Goal: Transaction & Acquisition: Obtain resource

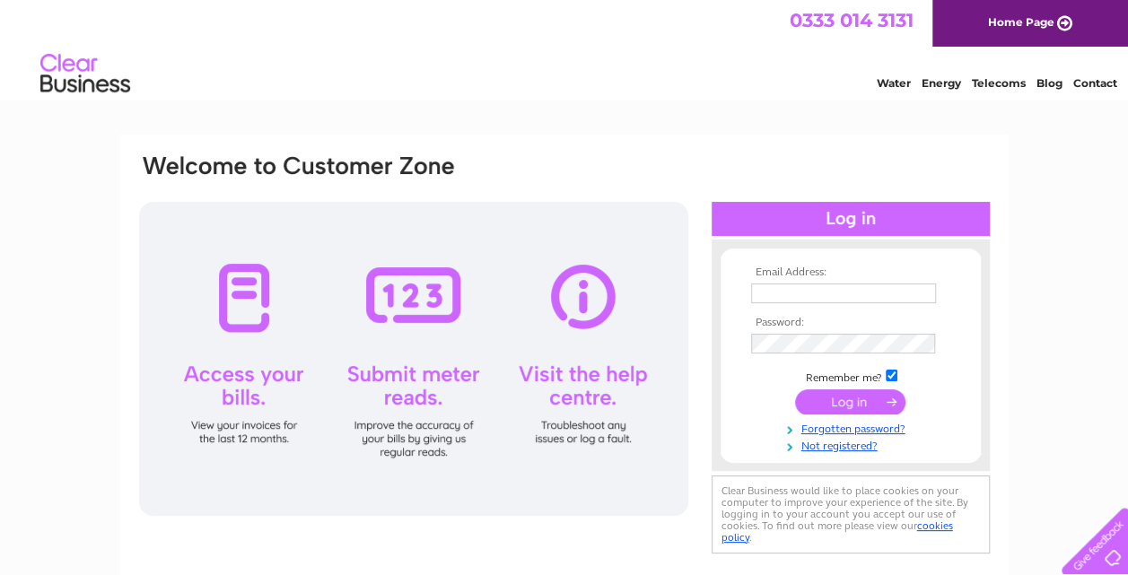
type input "peter.foulger@btconnect.com"
click at [844, 404] on input "submit" at bounding box center [850, 401] width 110 height 25
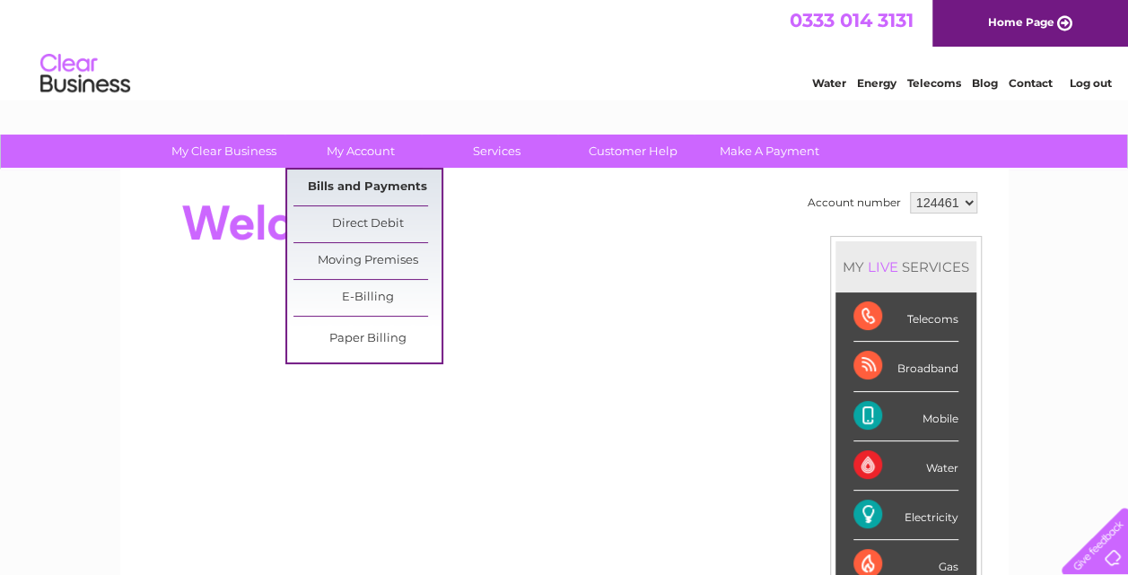
click at [365, 184] on link "Bills and Payments" at bounding box center [367, 188] width 148 height 36
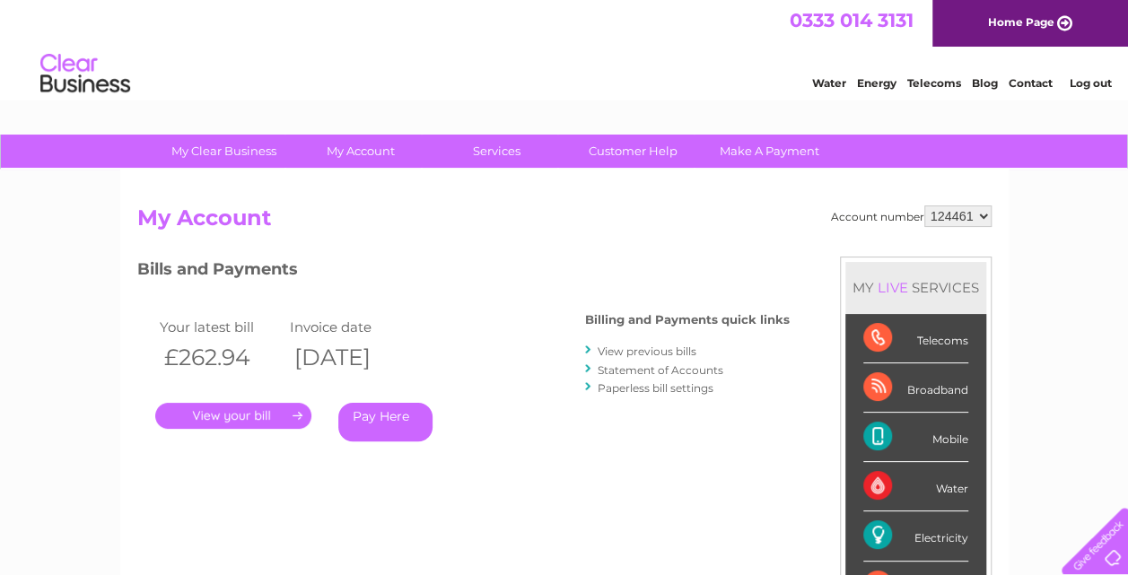
click at [265, 410] on link "." at bounding box center [233, 416] width 156 height 26
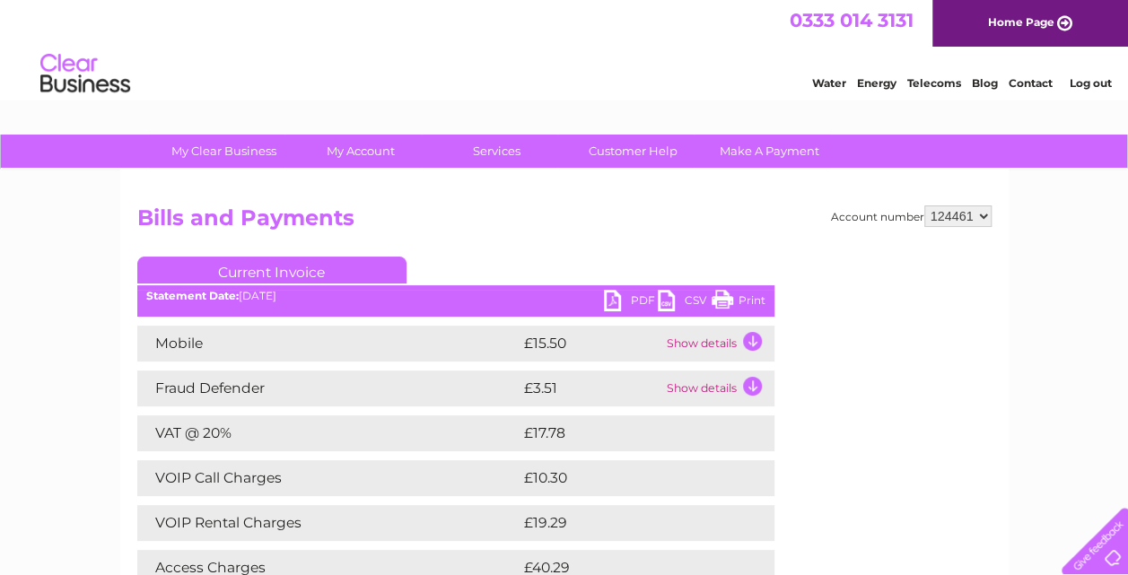
click at [641, 300] on link "PDF" at bounding box center [631, 303] width 54 height 26
click at [1096, 79] on link "Log out" at bounding box center [1090, 82] width 42 height 13
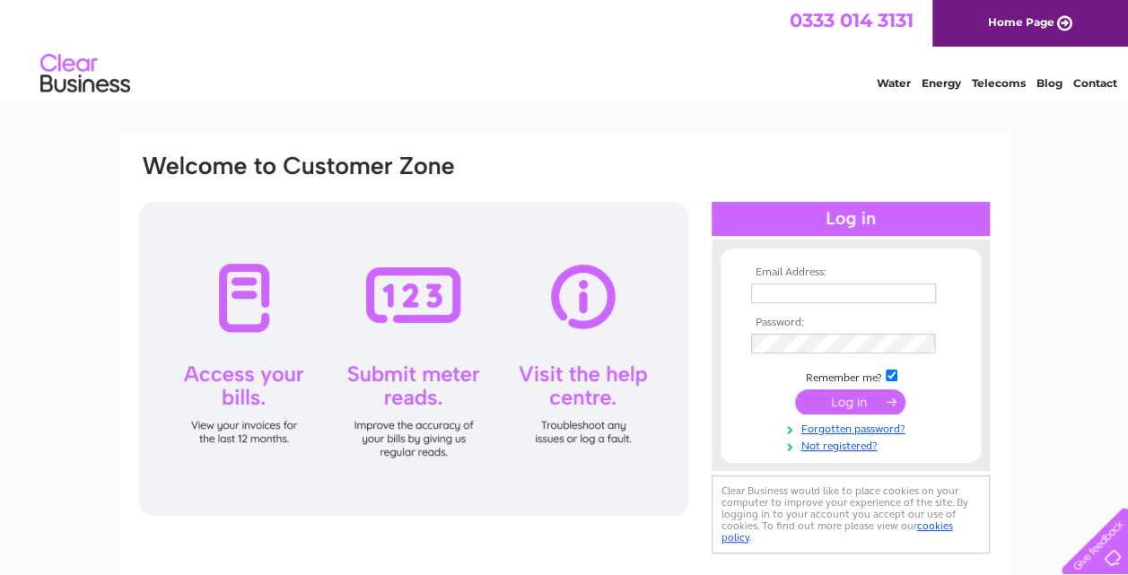
type input "peter.foulger@btconnect.com"
click at [852, 399] on input "submit" at bounding box center [850, 401] width 110 height 25
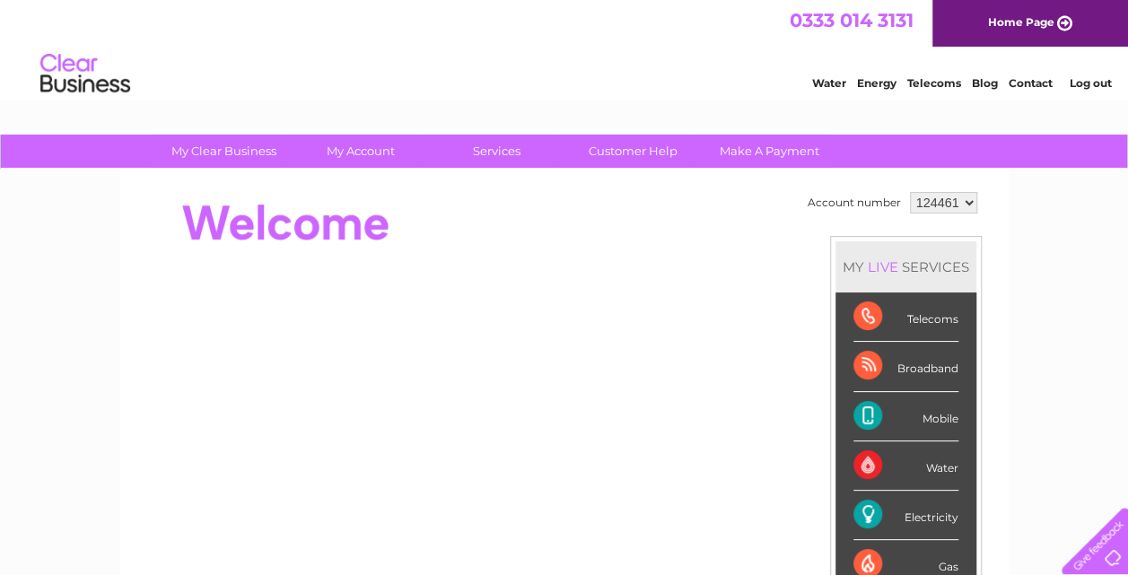
click at [931, 511] on div "Electricity" at bounding box center [905, 515] width 105 height 49
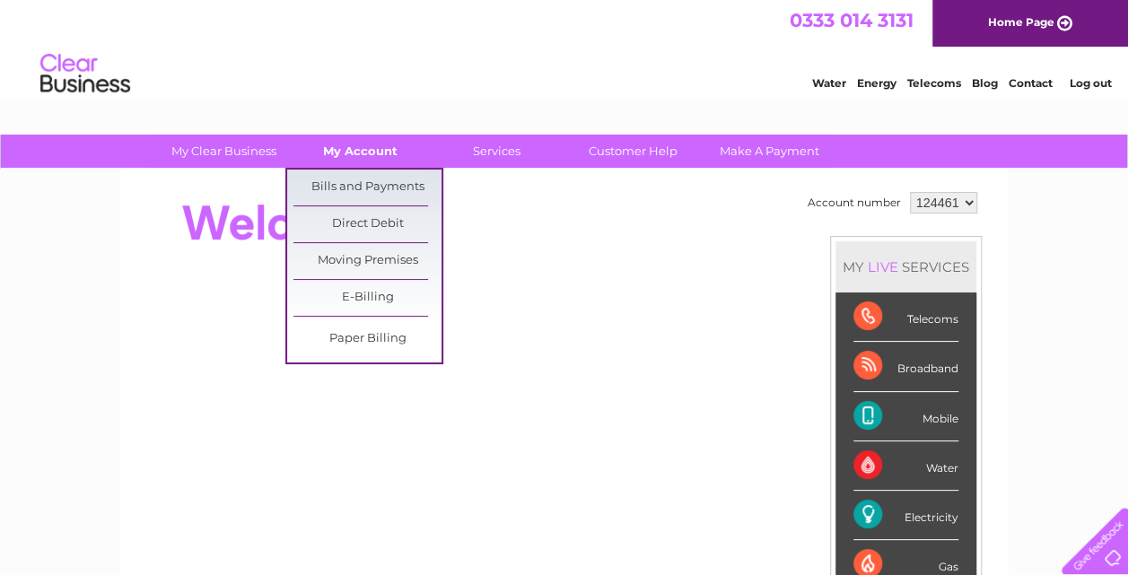
click at [366, 145] on link "My Account" at bounding box center [360, 151] width 148 height 33
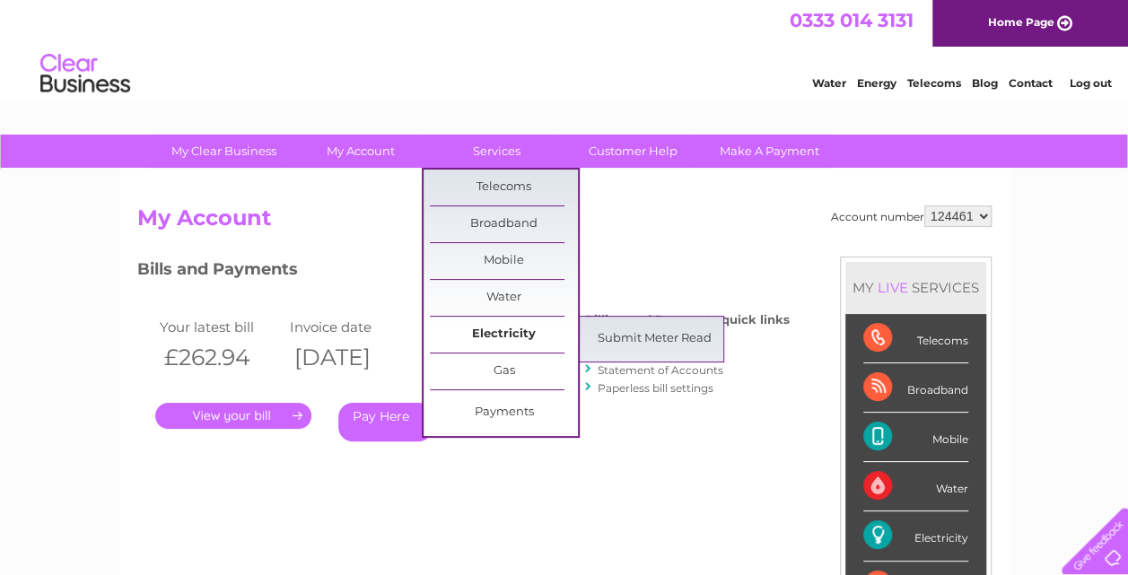
click at [504, 329] on link "Electricity" at bounding box center [504, 335] width 148 height 36
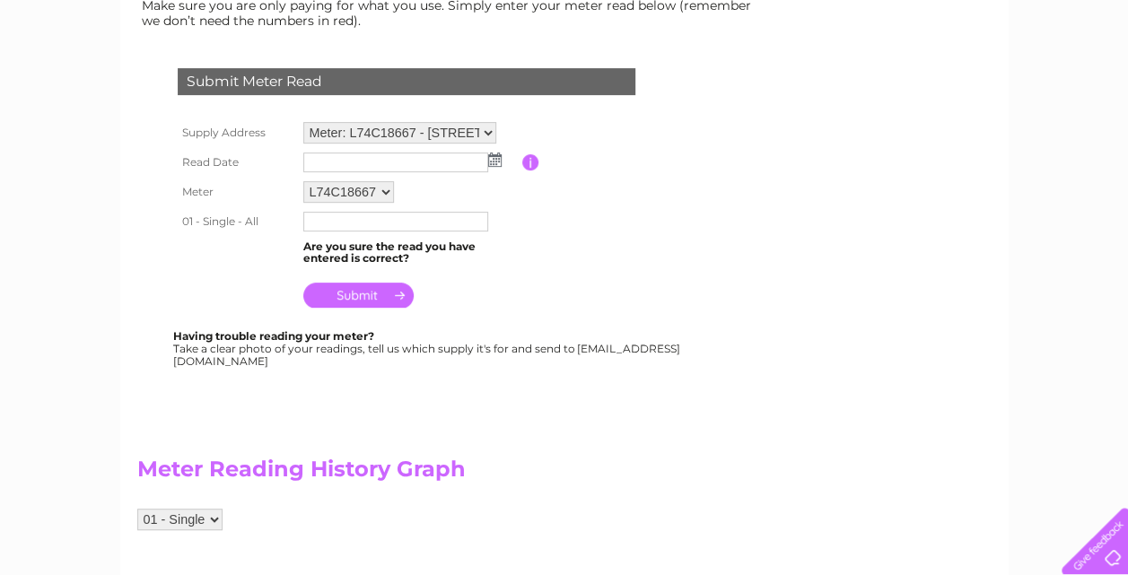
scroll to position [269, 0]
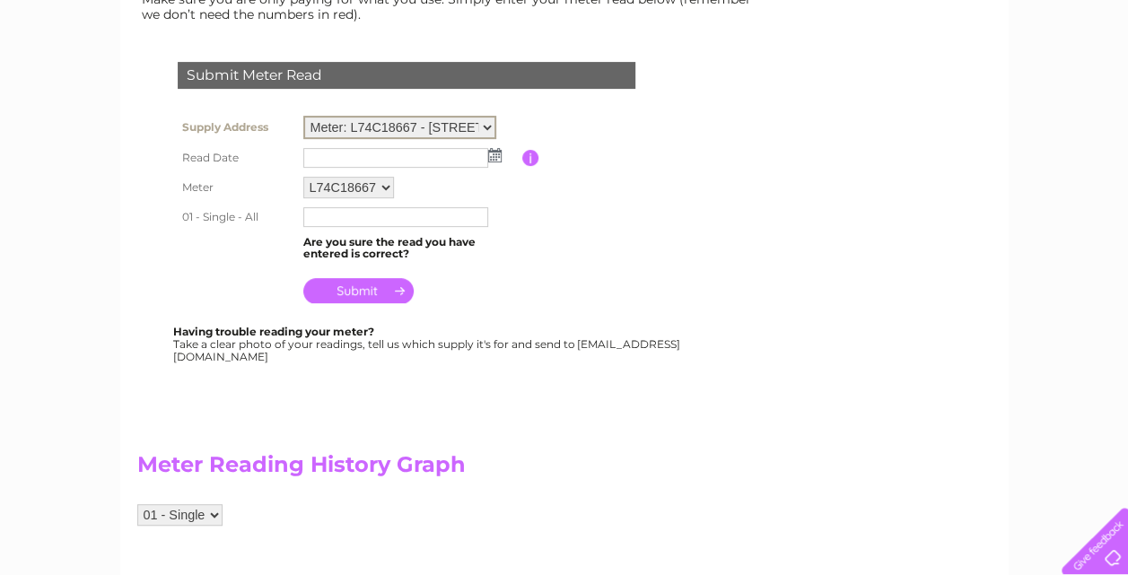
click at [487, 125] on select "Meter: L74C18667 - [GEOGRAPHIC_DATA], [GEOGRAPHIC_DATA], [GEOGRAPHIC_DATA], [GE…" at bounding box center [399, 127] width 193 height 23
click at [612, 253] on table "Supply Address Meter: L74C18667 - Flitchfold Farm, Vicarage Hill, Loxwood, Bill…" at bounding box center [428, 209] width 510 height 196
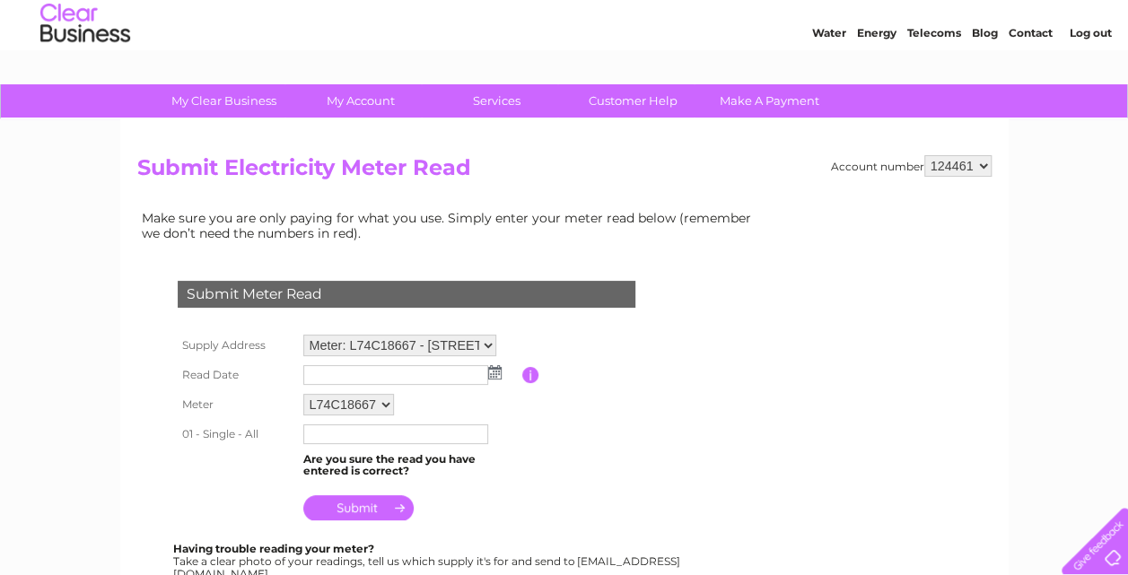
scroll to position [0, 0]
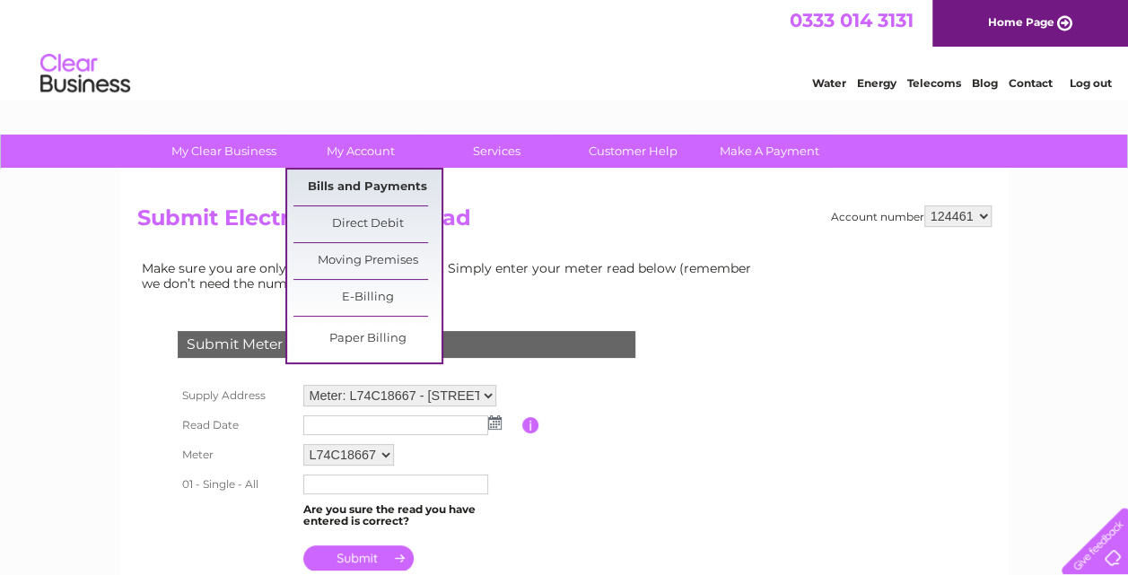
click at [350, 181] on link "Bills and Payments" at bounding box center [367, 188] width 148 height 36
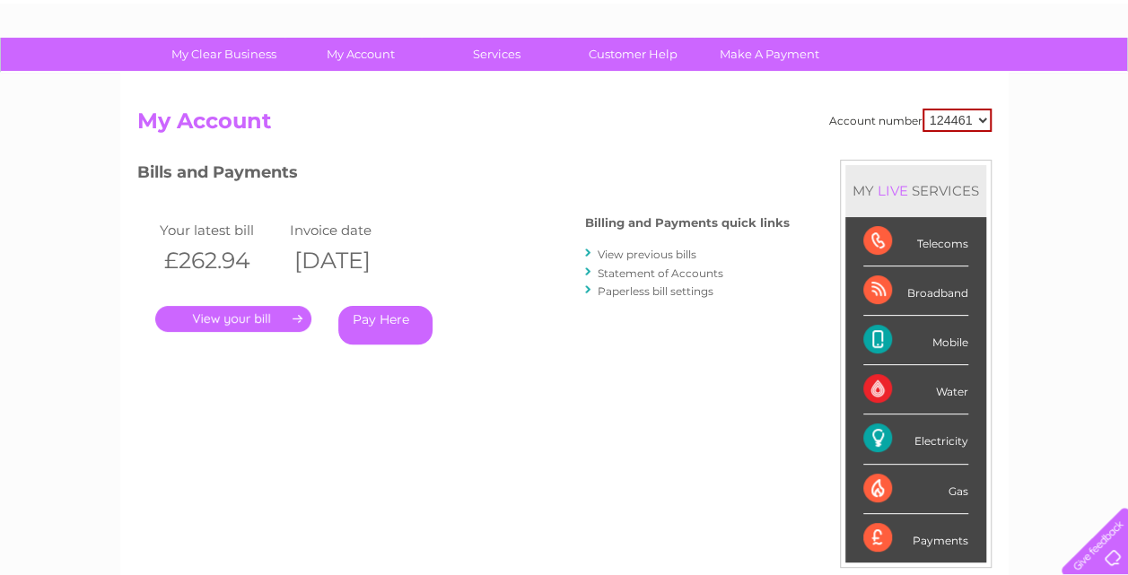
scroll to position [269, 0]
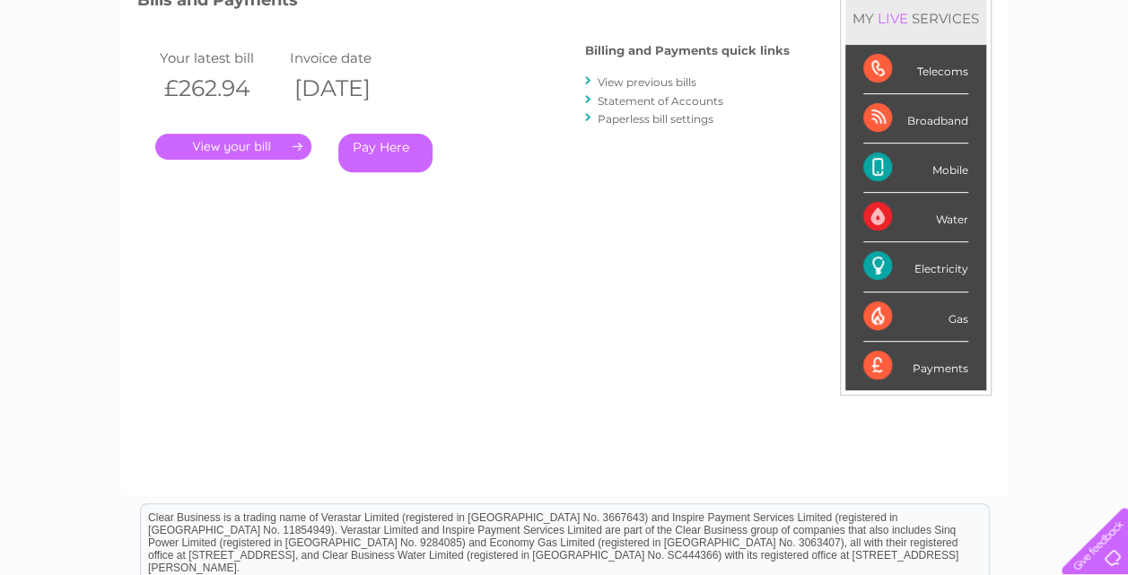
click at [223, 147] on link "." at bounding box center [233, 147] width 156 height 26
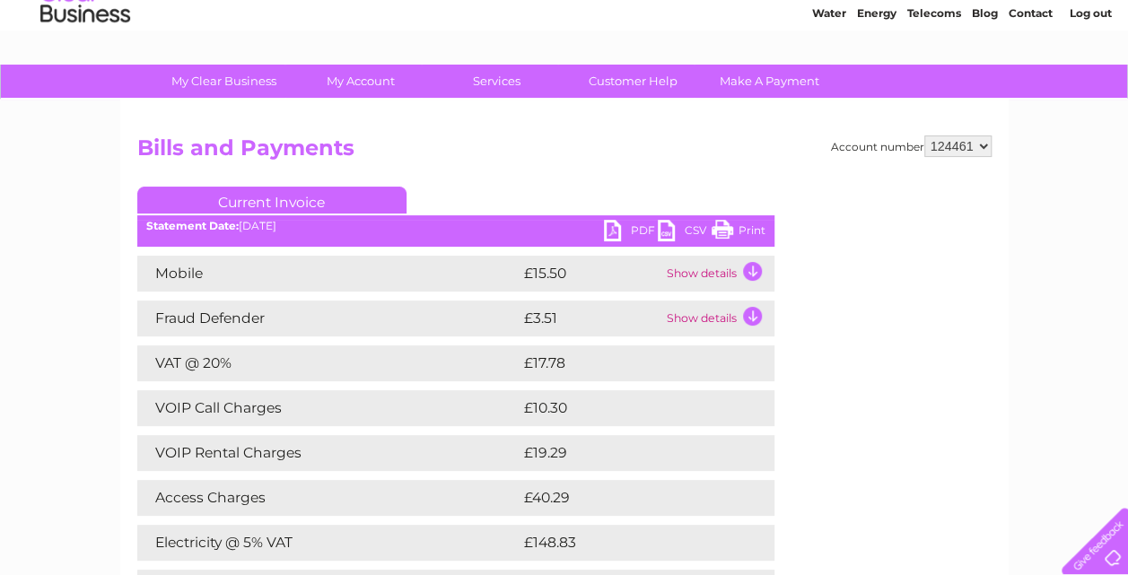
scroll to position [179, 0]
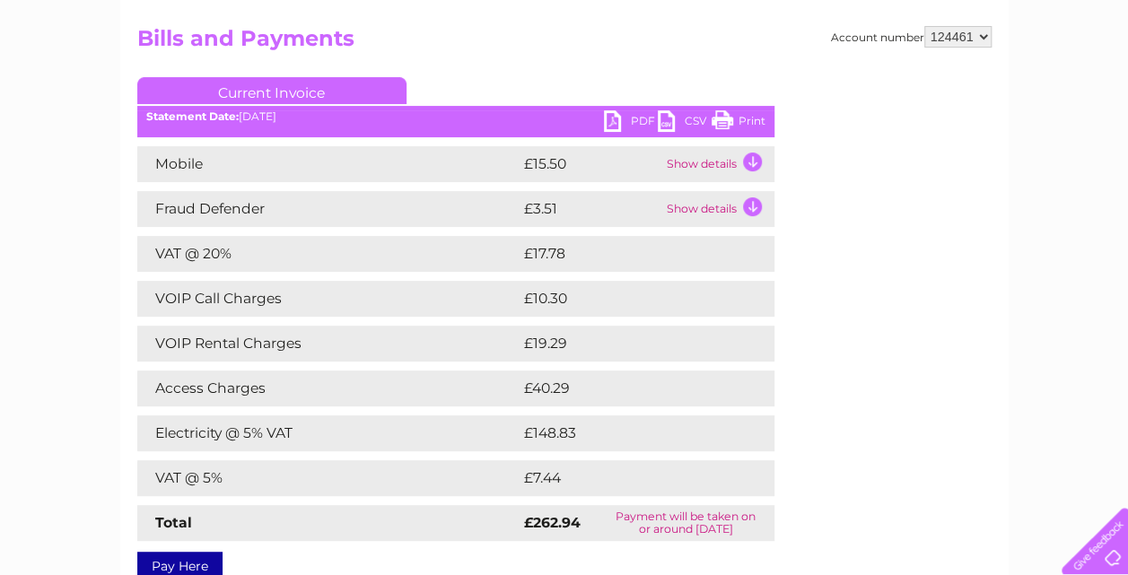
click at [643, 122] on link "PDF" at bounding box center [631, 123] width 54 height 26
